Goal: Transaction & Acquisition: Purchase product/service

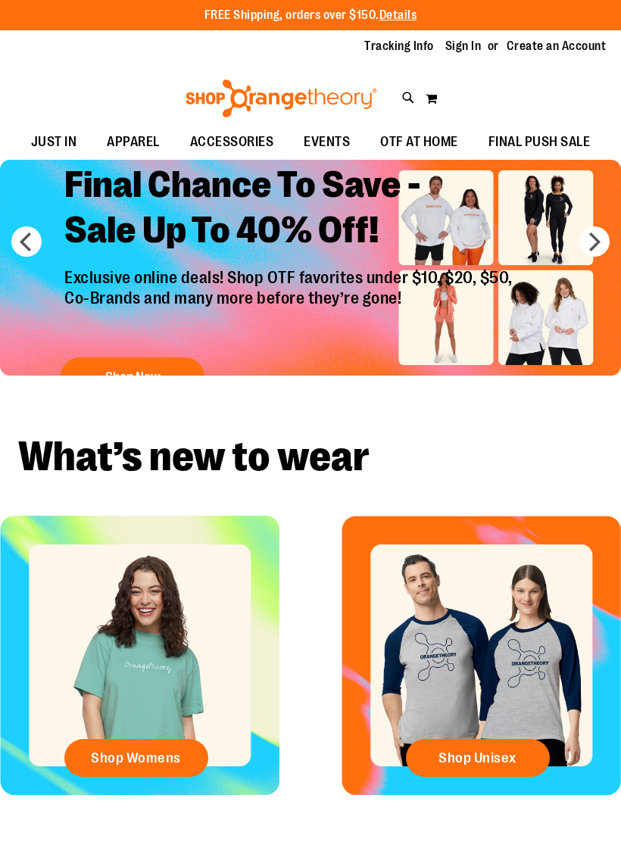
click at [466, 48] on link "Sign In" at bounding box center [463, 46] width 36 height 17
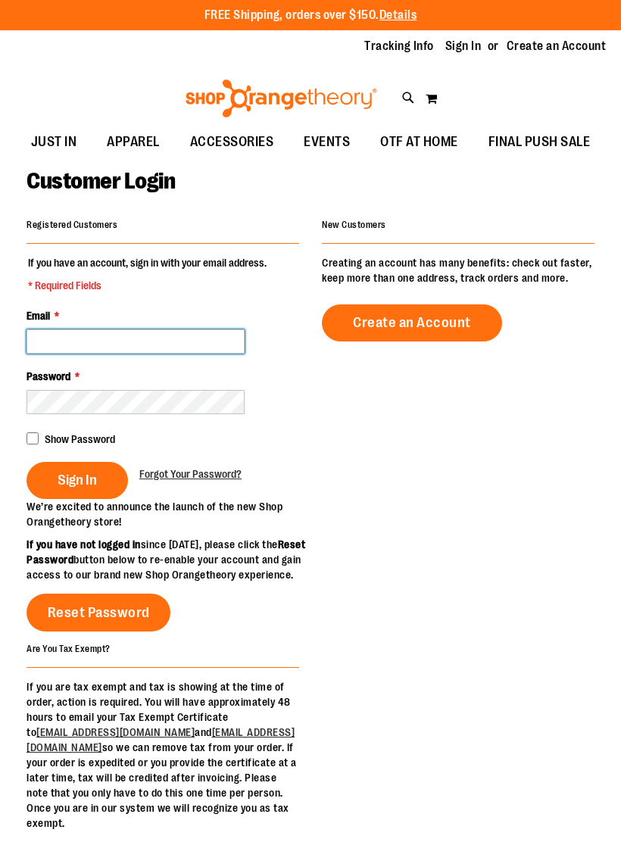
type input "**********"
click at [64, 482] on span "Sign In" at bounding box center [77, 480] width 39 height 17
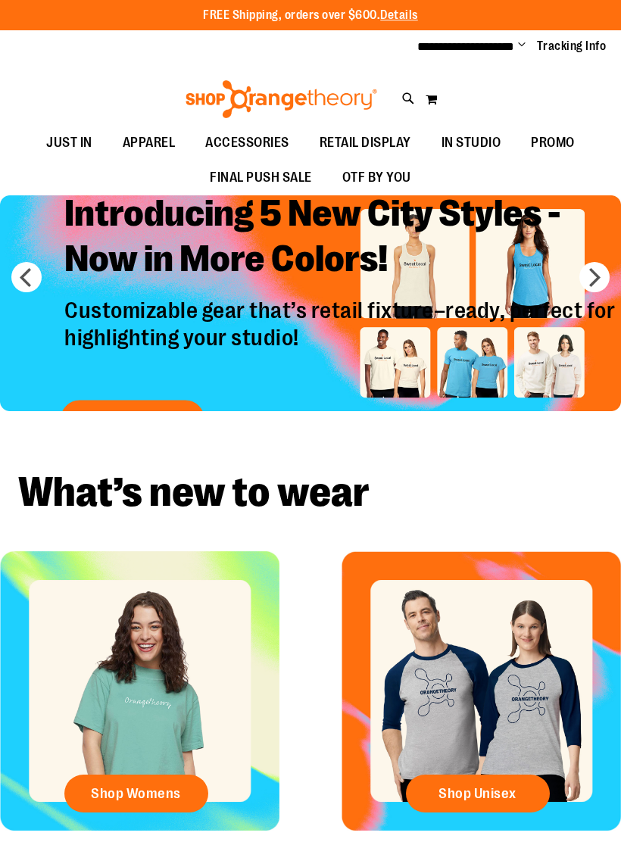
click at [407, 101] on icon at bounding box center [408, 98] width 13 height 17
click at [127, 88] on input "Search" at bounding box center [310, 86] width 487 height 50
click at [271, 251] on span "$175.00" at bounding box center [338, 257] width 341 height 15
type input "**********"
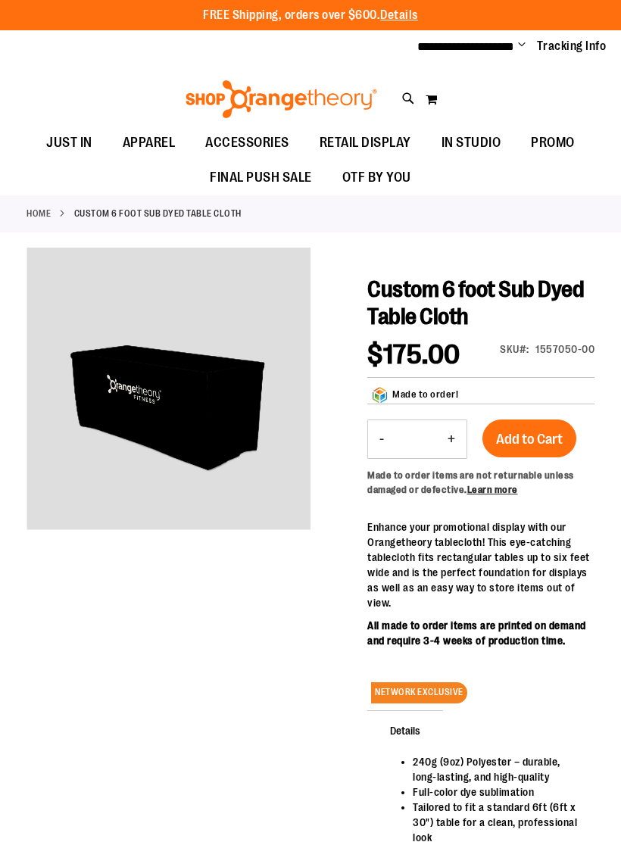
click at [412, 100] on icon at bounding box center [408, 98] width 13 height 17
click at [223, 82] on input "Search" at bounding box center [310, 86] width 487 height 50
type input "**********"
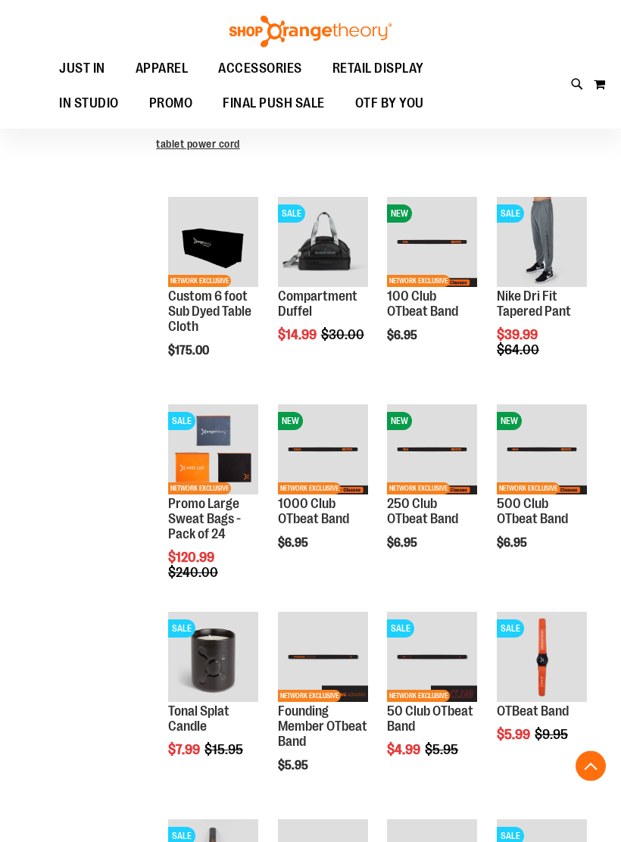
scroll to position [433, 0]
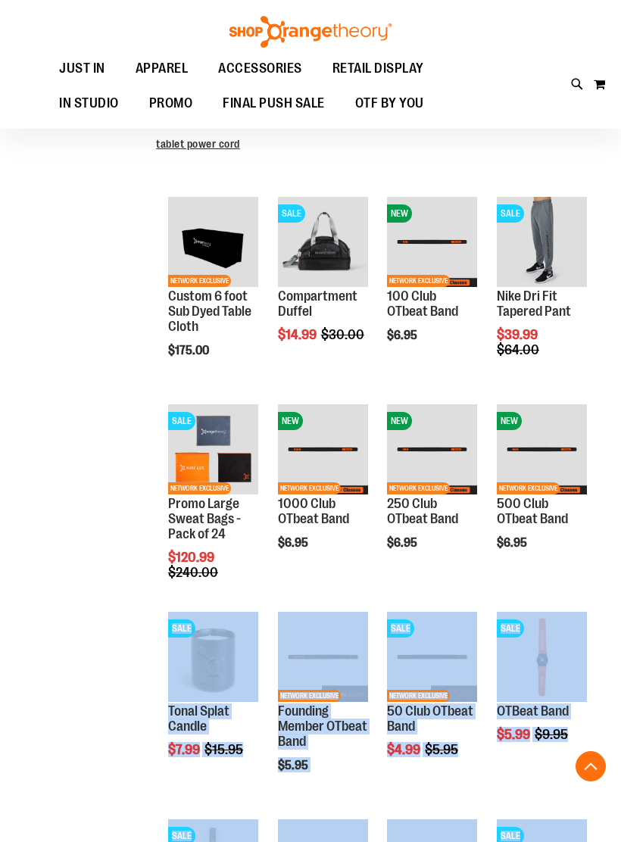
click at [109, 404] on div "**********" at bounding box center [311, 486] width 568 height 1248
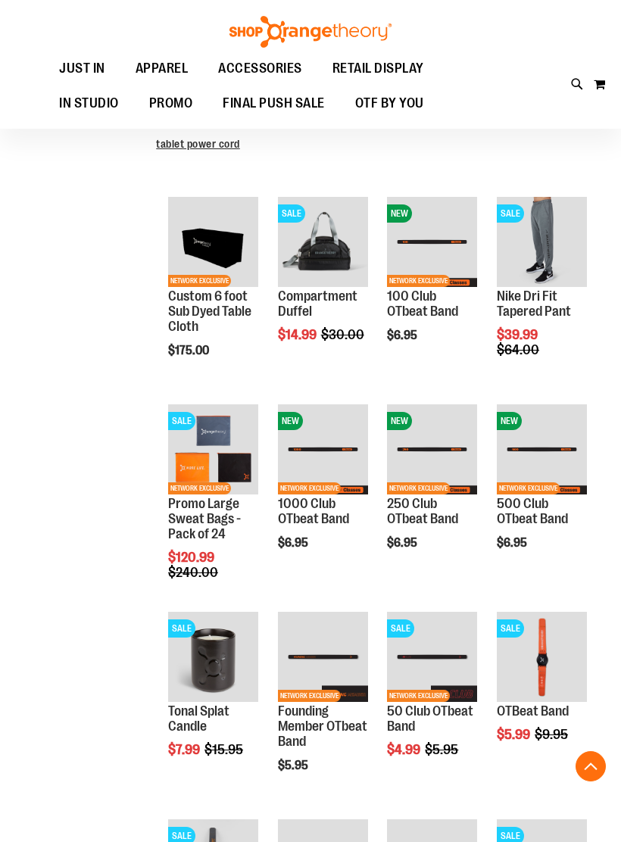
click at [214, 665] on span "Quickview" at bounding box center [204, 684] width 72 height 39
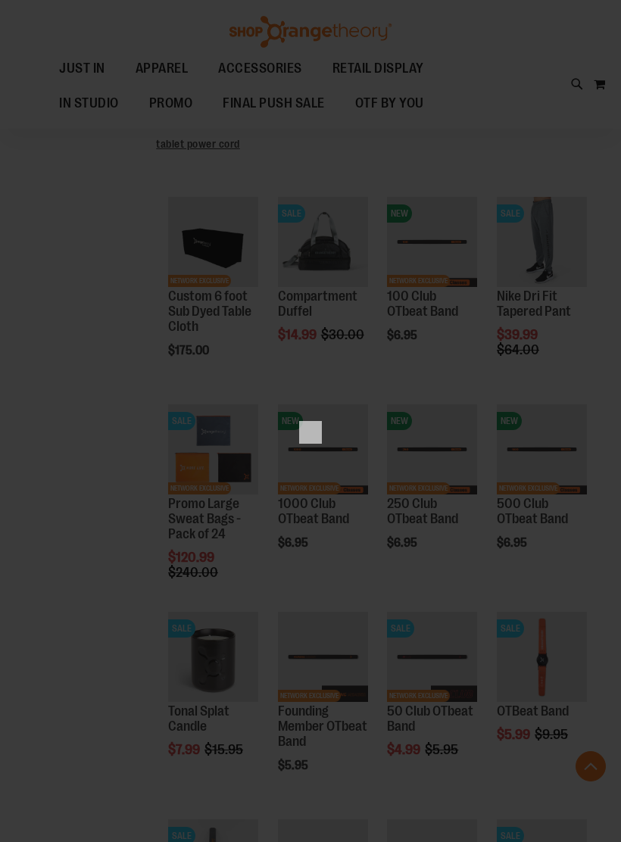
scroll to position [0, 0]
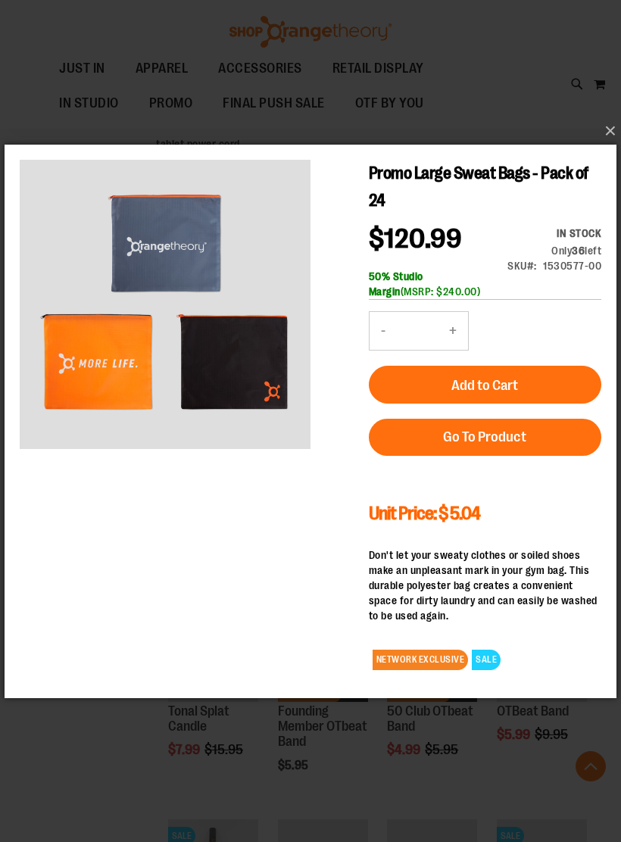
click at [601, 144] on button "×" at bounding box center [315, 130] width 612 height 33
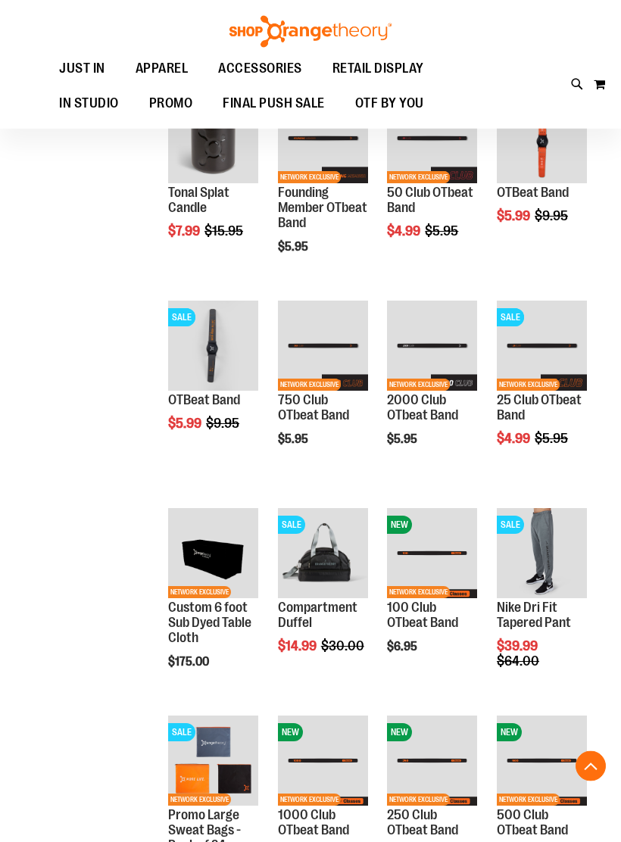
scroll to position [950, 0]
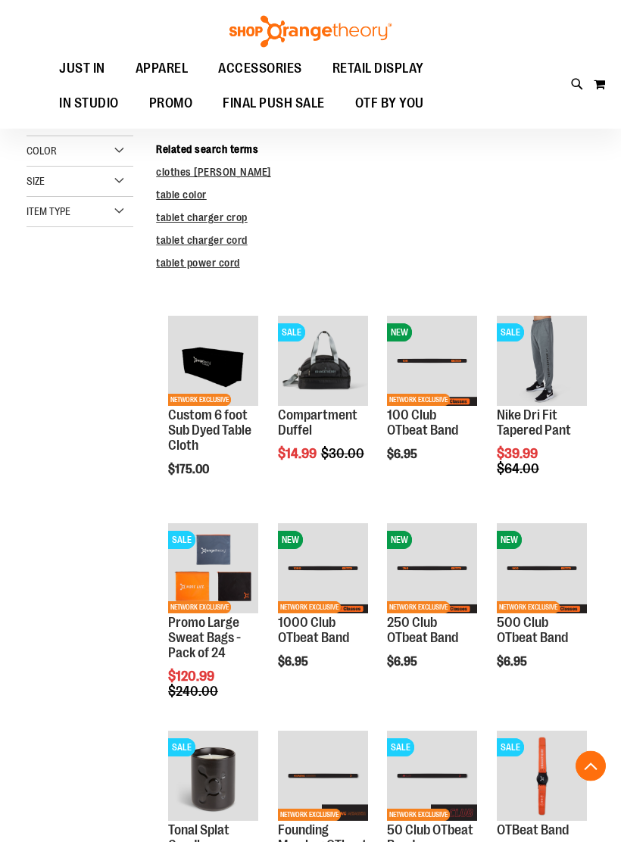
scroll to position [314, 0]
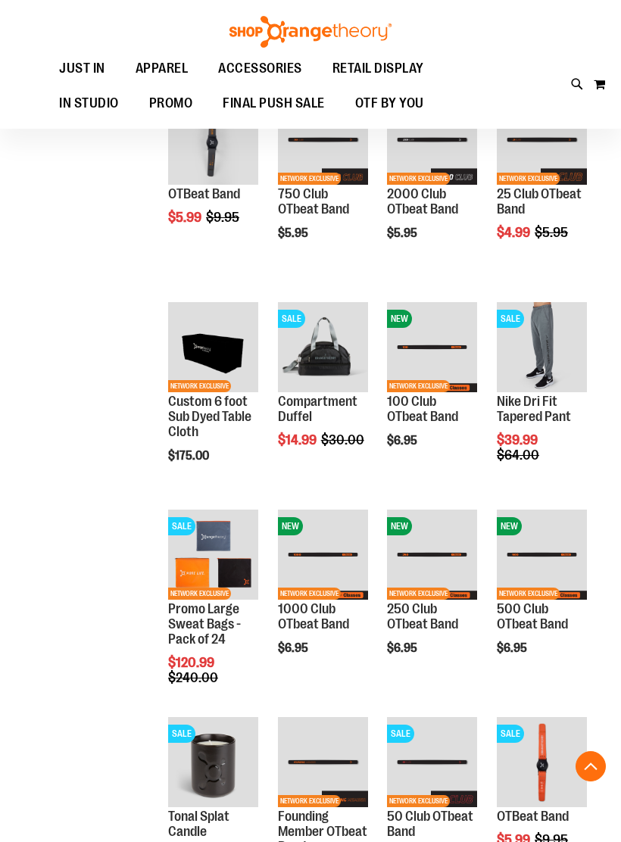
scroll to position [1241, 0]
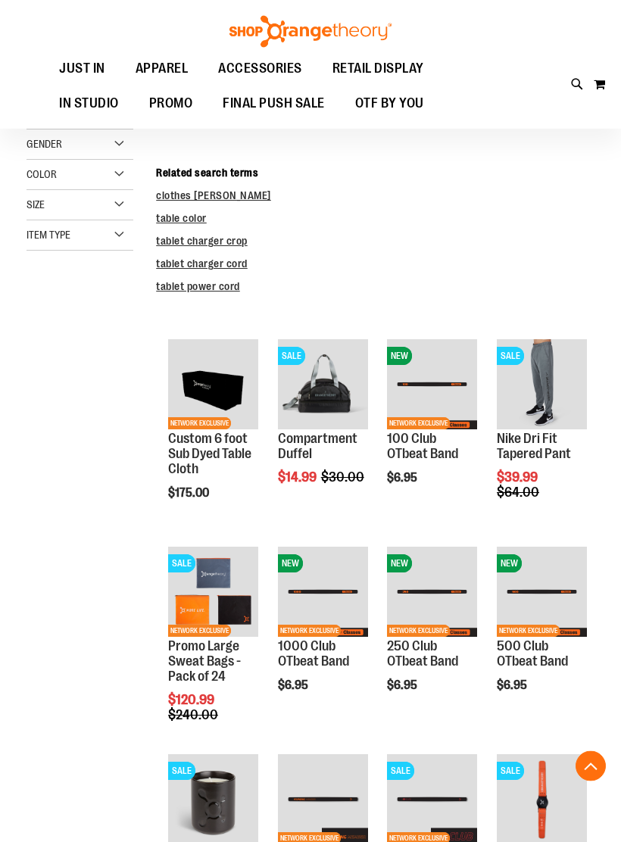
scroll to position [291, 0]
click at [328, 570] on span "Quickview" at bounding box center [314, 589] width 72 height 39
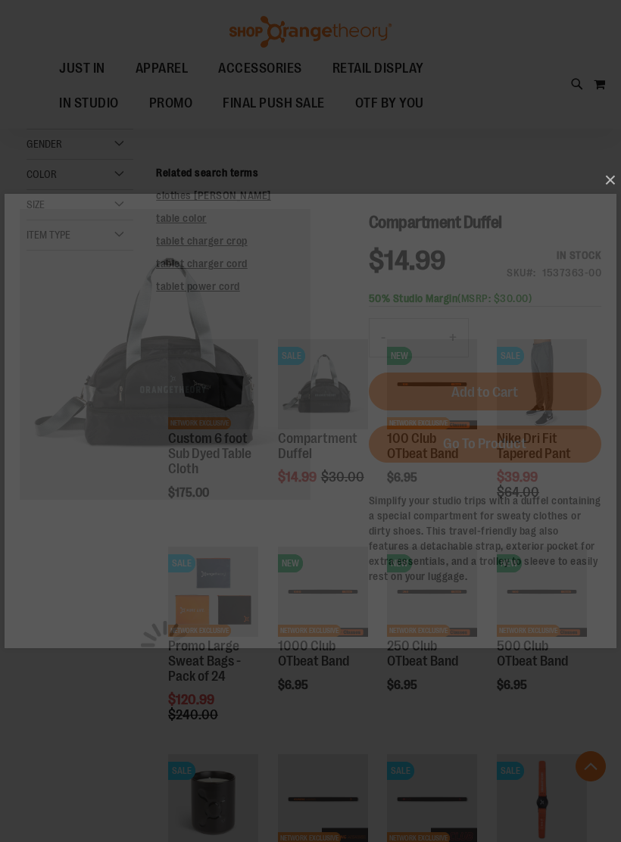
scroll to position [0, 0]
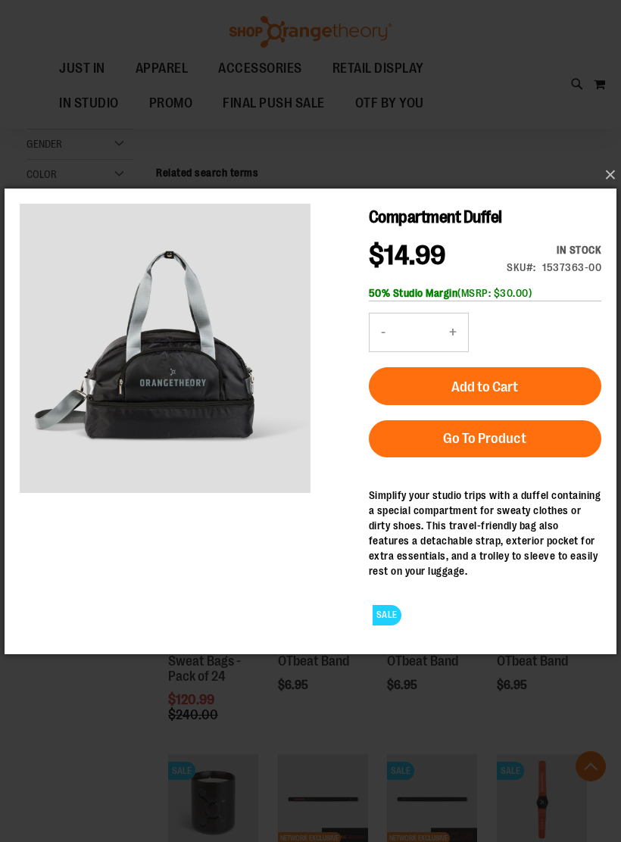
click at [599, 176] on button "×" at bounding box center [315, 174] width 612 height 33
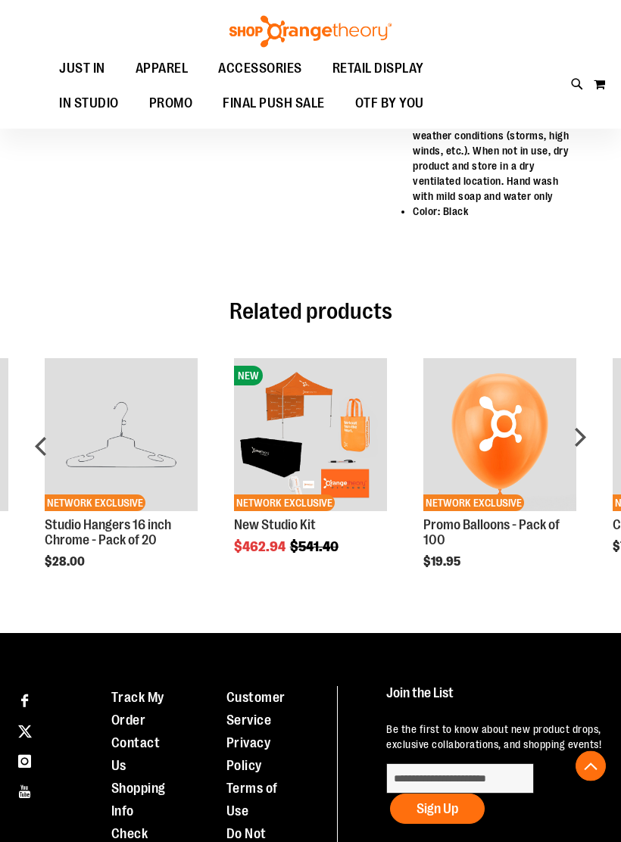
scroll to position [731, 0]
click at [586, 479] on div "next" at bounding box center [579, 453] width 30 height 234
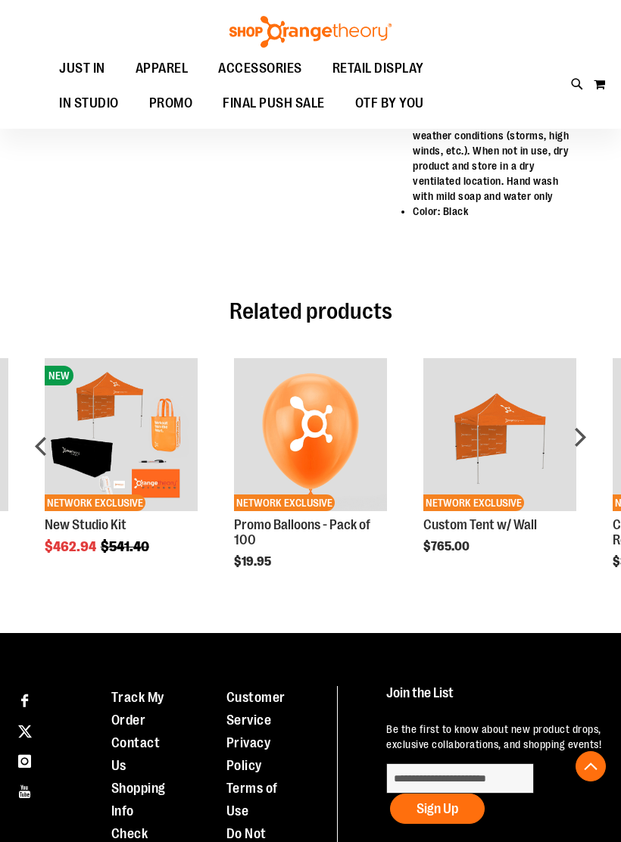
click at [580, 483] on div "next" at bounding box center [579, 453] width 30 height 234
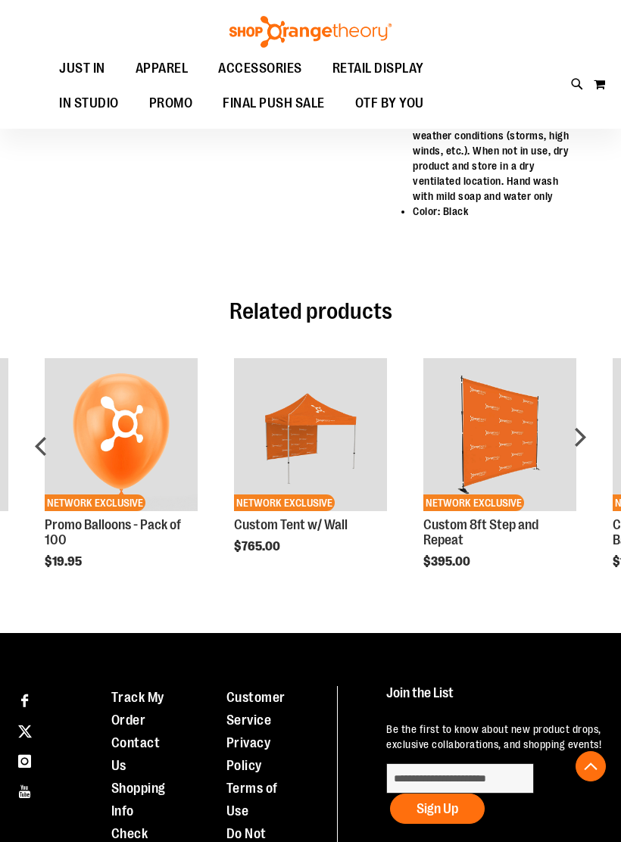
click at [585, 487] on div "next" at bounding box center [579, 453] width 30 height 234
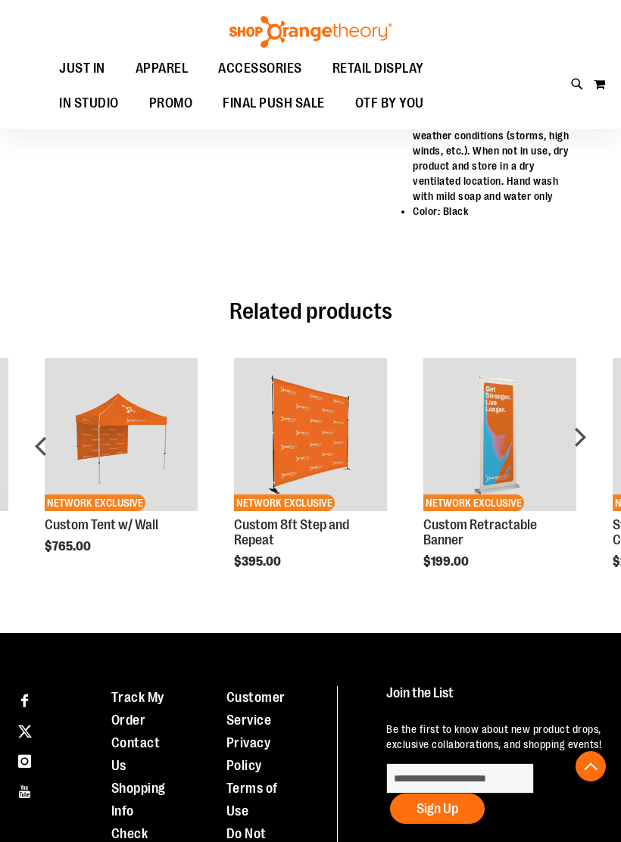
click at [582, 479] on div "next" at bounding box center [579, 453] width 30 height 234
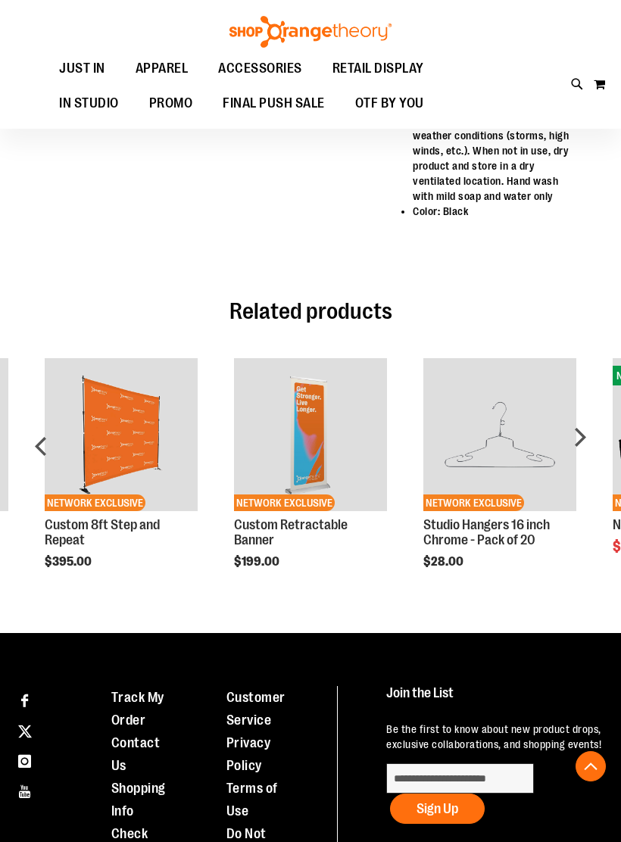
click at [579, 477] on div "next" at bounding box center [579, 453] width 30 height 234
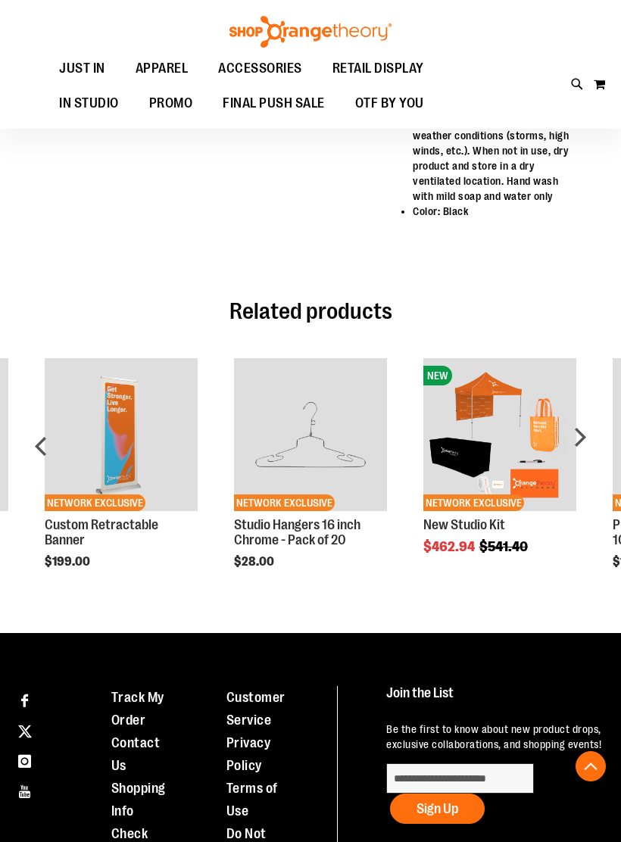
click at [579, 476] on div "next" at bounding box center [579, 453] width 30 height 234
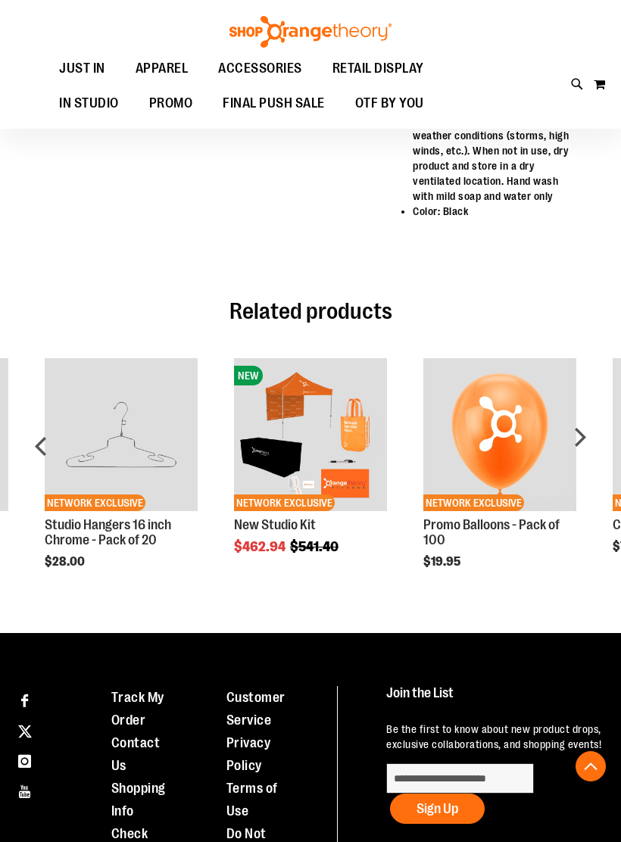
click at [578, 474] on div "next" at bounding box center [579, 453] width 30 height 234
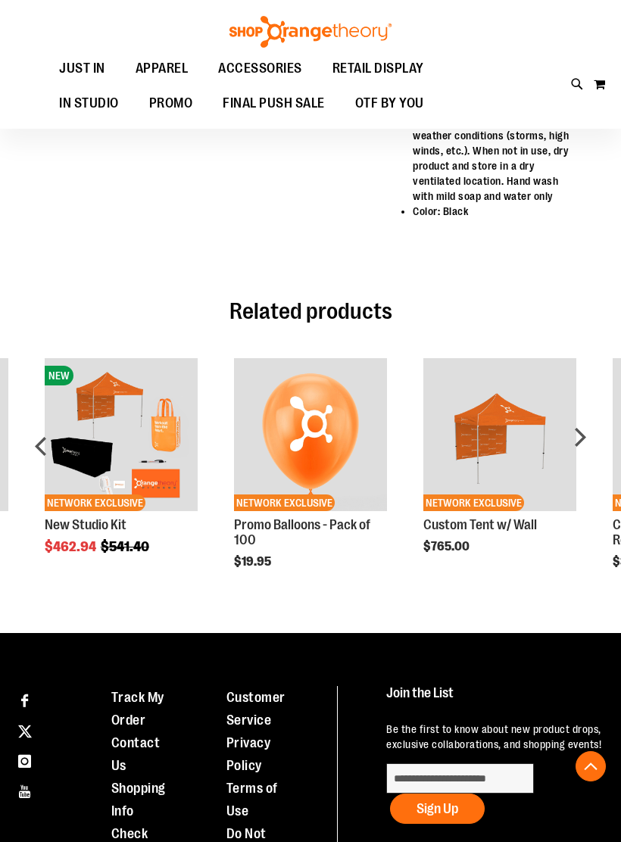
click at [584, 479] on div "next" at bounding box center [579, 453] width 30 height 234
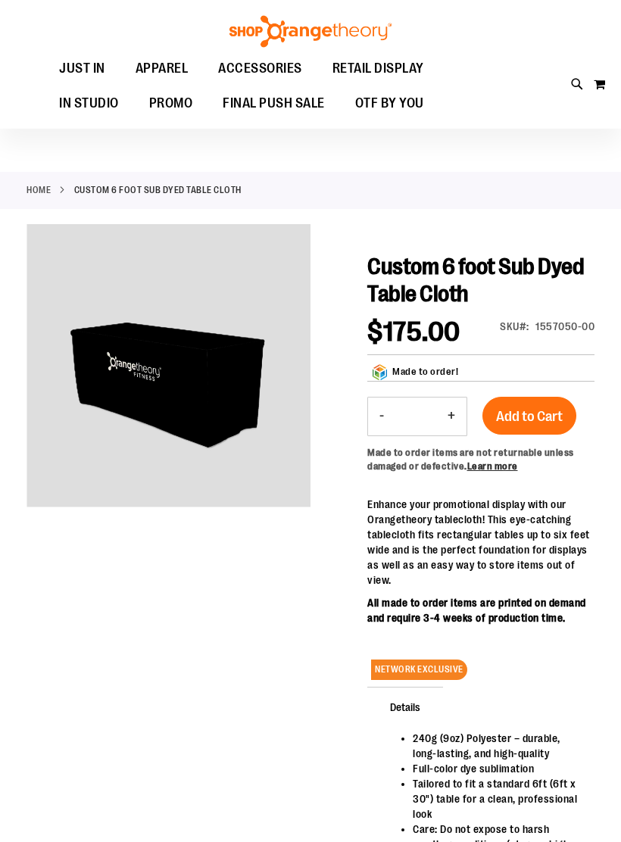
scroll to position [0, 0]
